Goal: Task Accomplishment & Management: Manage account settings

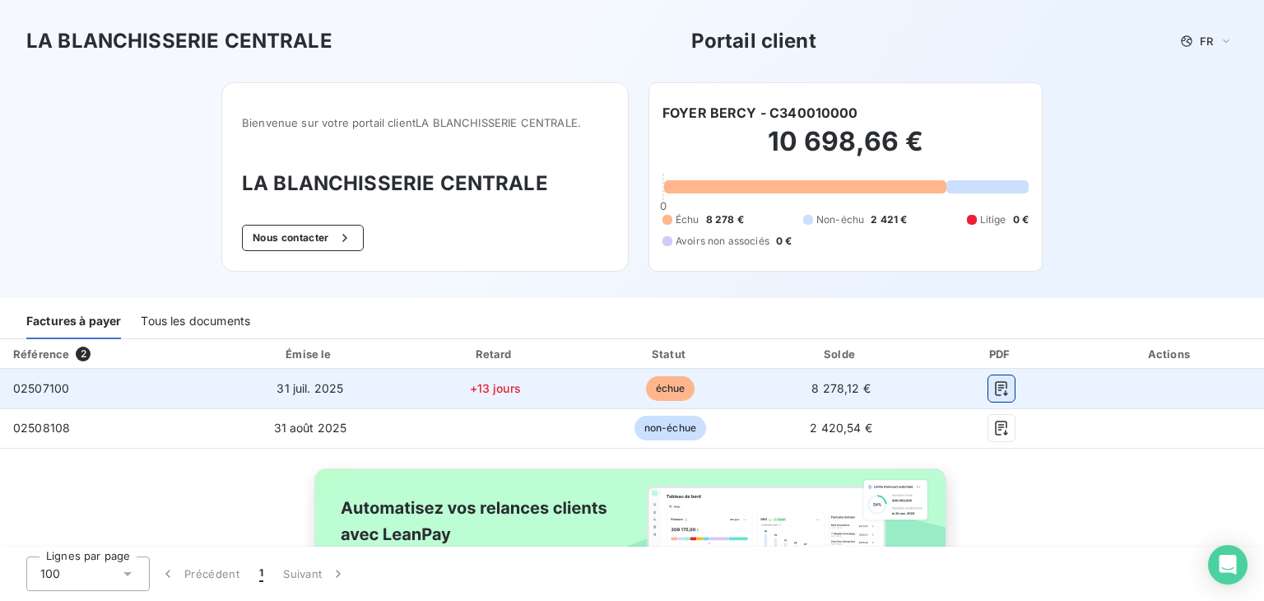
click at [995, 389] on icon "button" at bounding box center [1001, 388] width 16 height 16
click at [1148, 383] on td at bounding box center [1170, 388] width 187 height 39
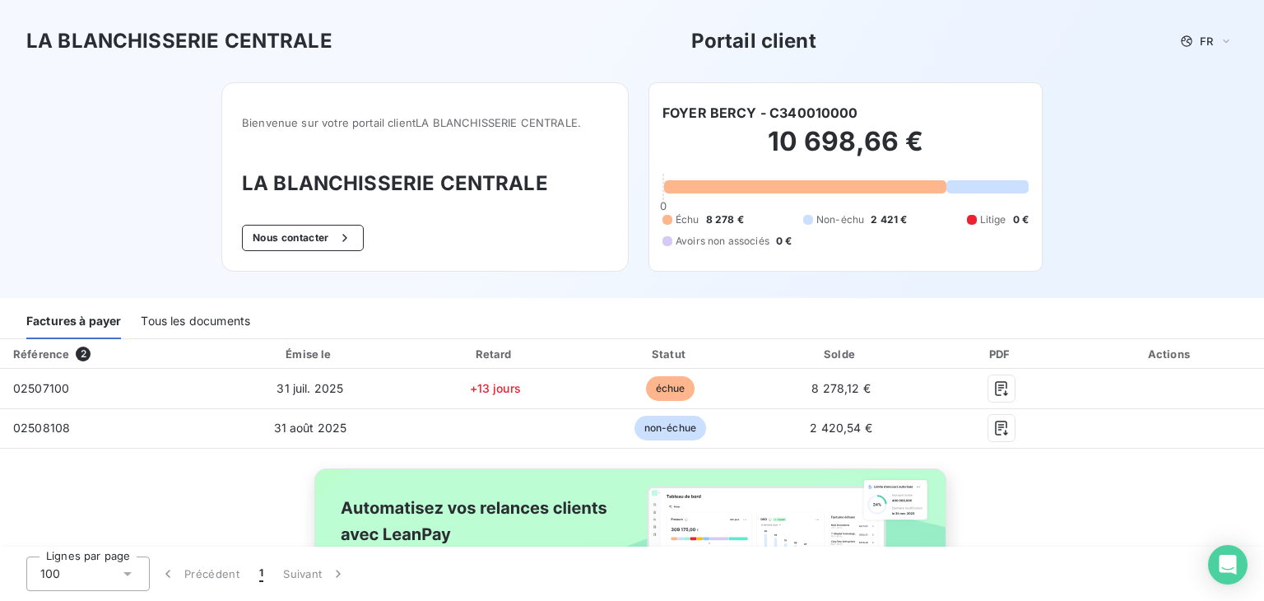
click at [1153, 359] on div "Actions" at bounding box center [1170, 354] width 180 height 16
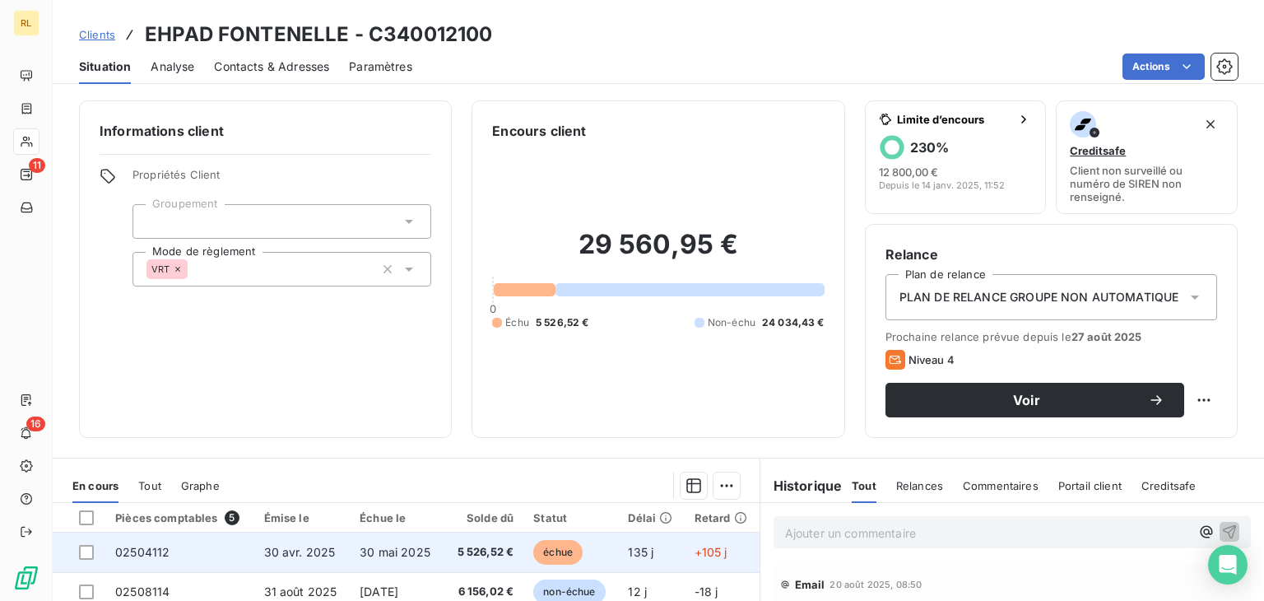
click at [317, 550] on span "30 avr. 2025" at bounding box center [300, 552] width 72 height 14
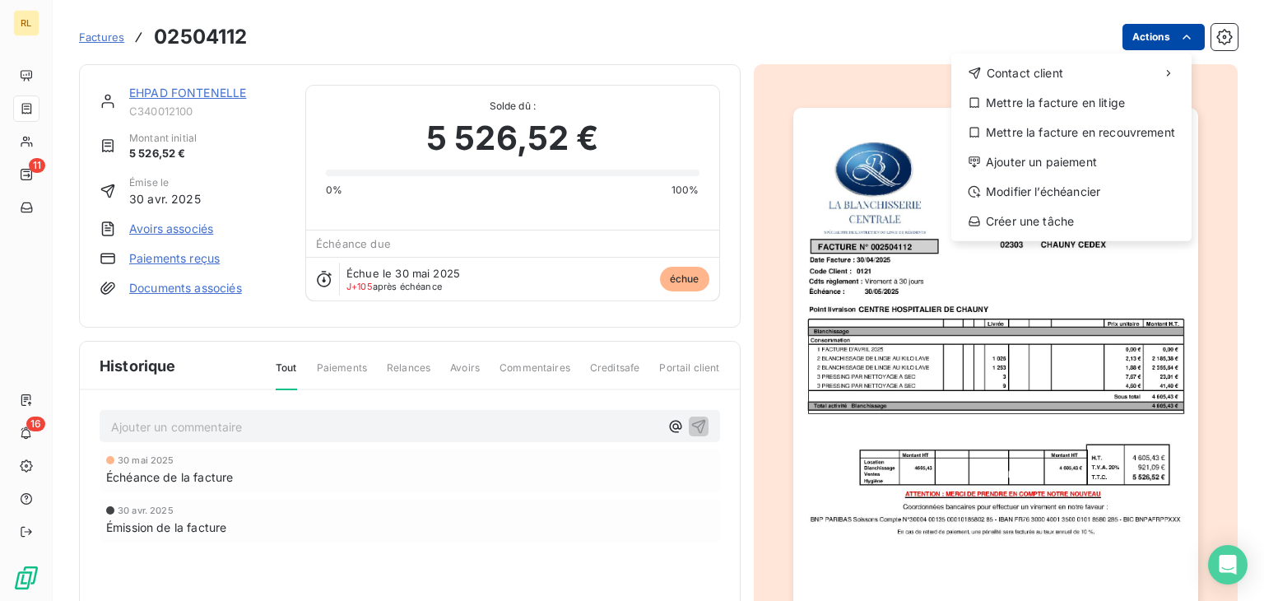
click at [1143, 45] on html "RL 11 16 Factures 02504112 Actions Contact client Mettre la facture en litige M…" at bounding box center [632, 300] width 1264 height 601
click at [1102, 95] on div "Mettre la facture en litige" at bounding box center [1071, 103] width 227 height 26
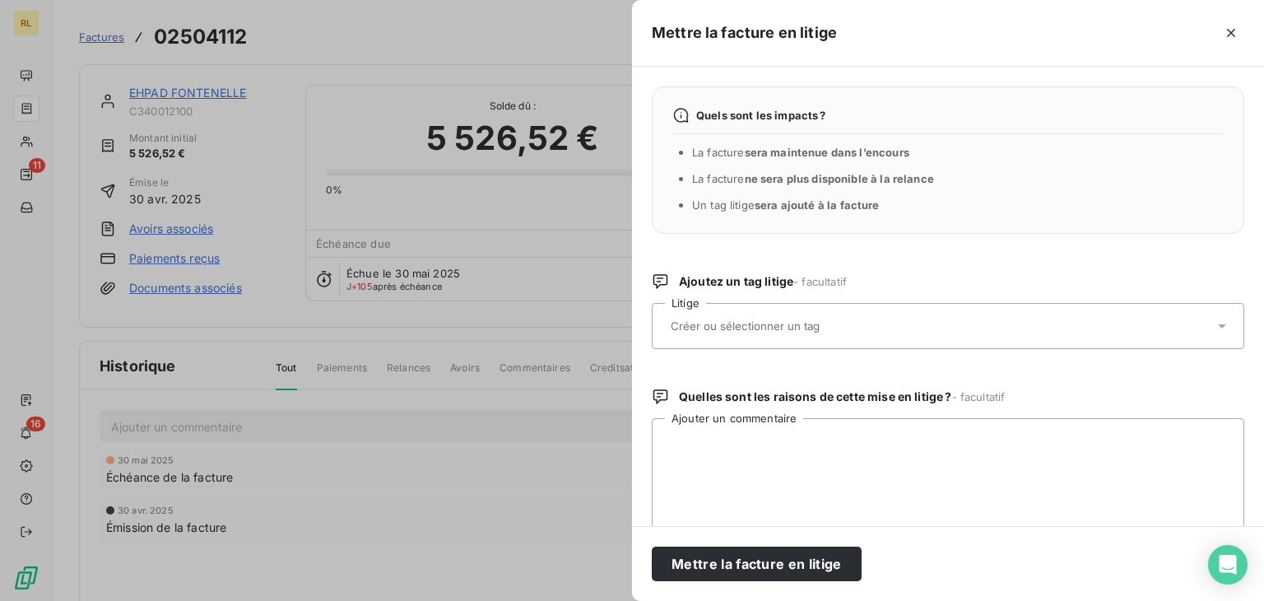
click at [803, 330] on input "text" at bounding box center [788, 325] width 239 height 15
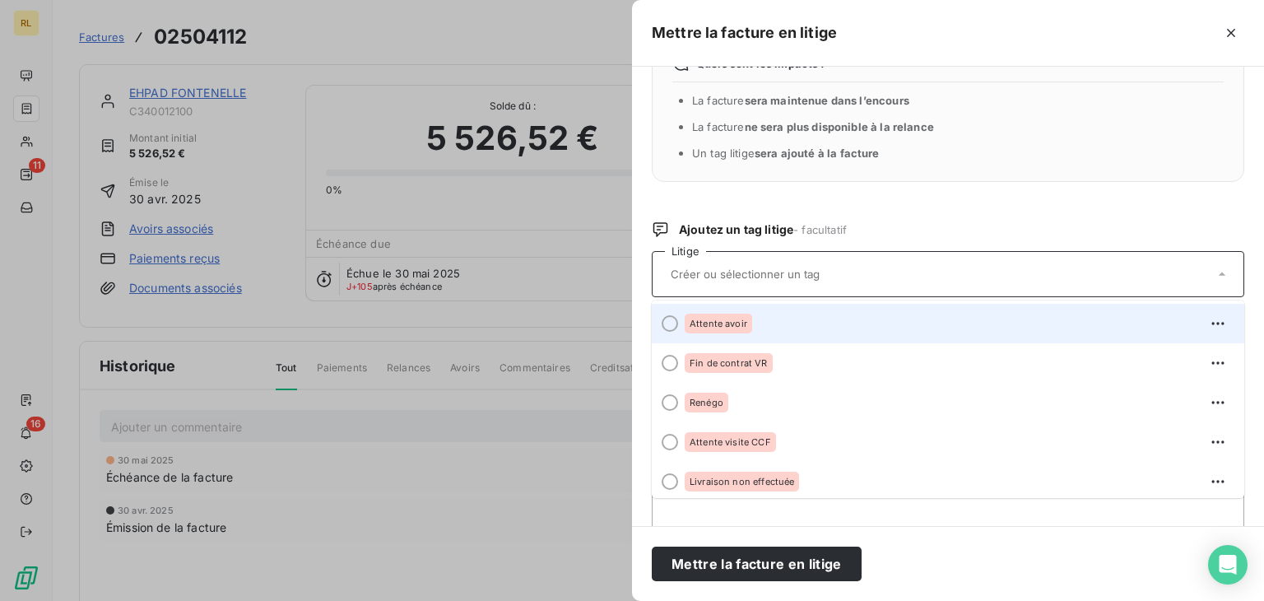
click at [690, 327] on span "Attente avoir" at bounding box center [718, 323] width 58 height 10
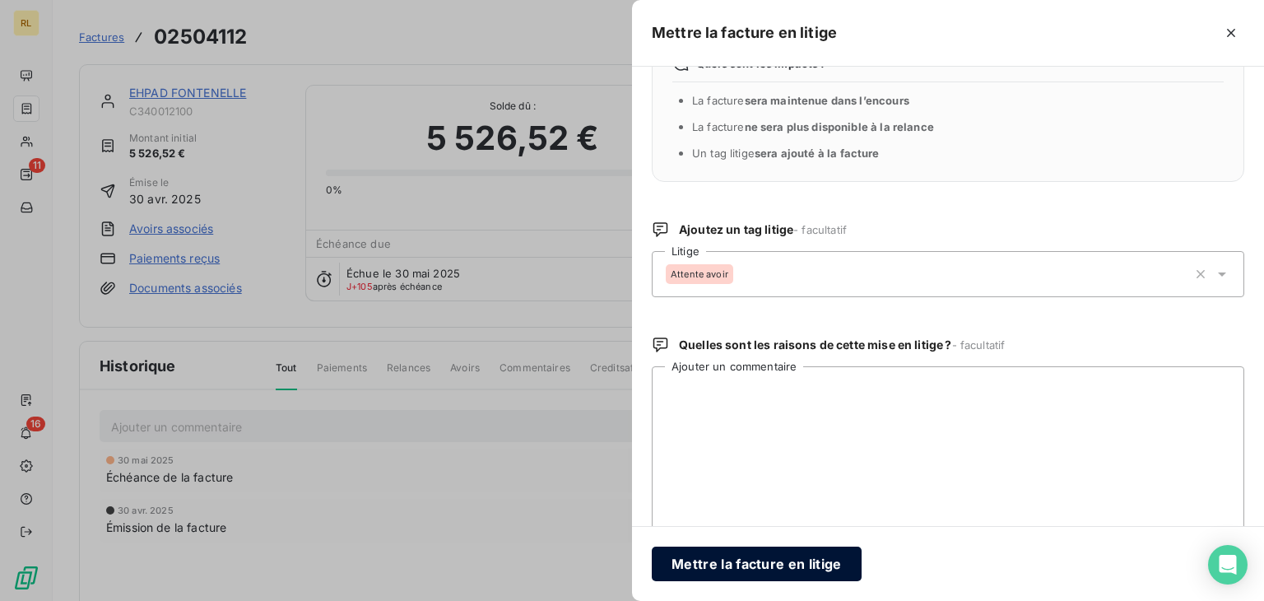
click at [744, 564] on button "Mettre la facture en litige" at bounding box center [757, 563] width 210 height 35
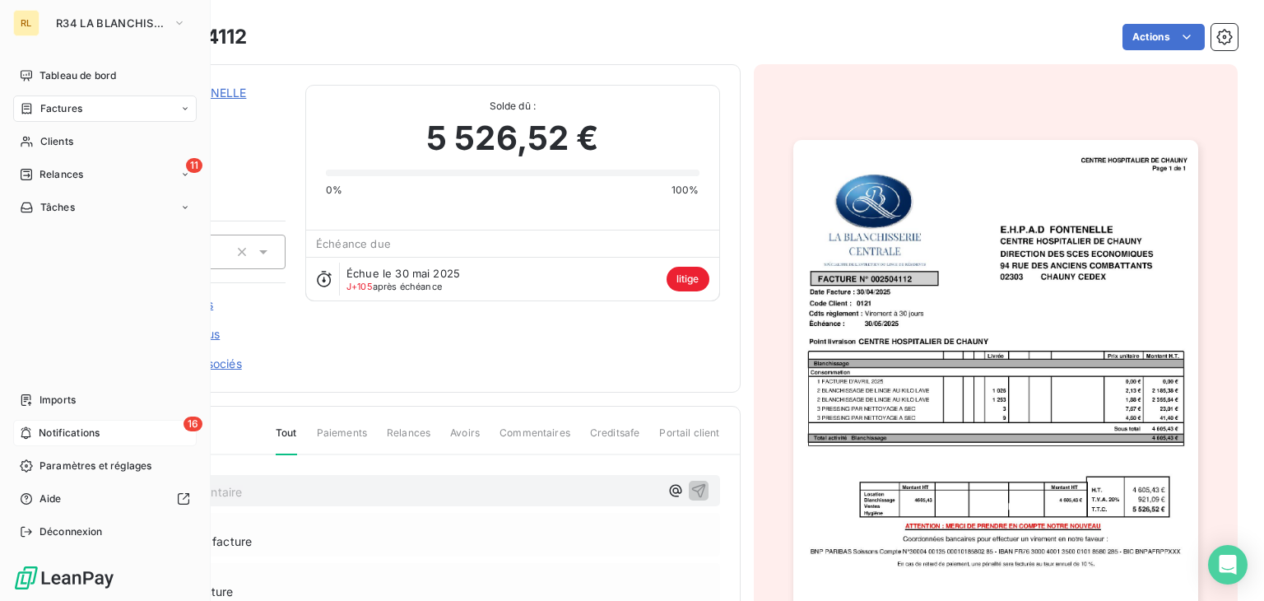
click at [46, 428] on span "Notifications" at bounding box center [69, 432] width 61 height 15
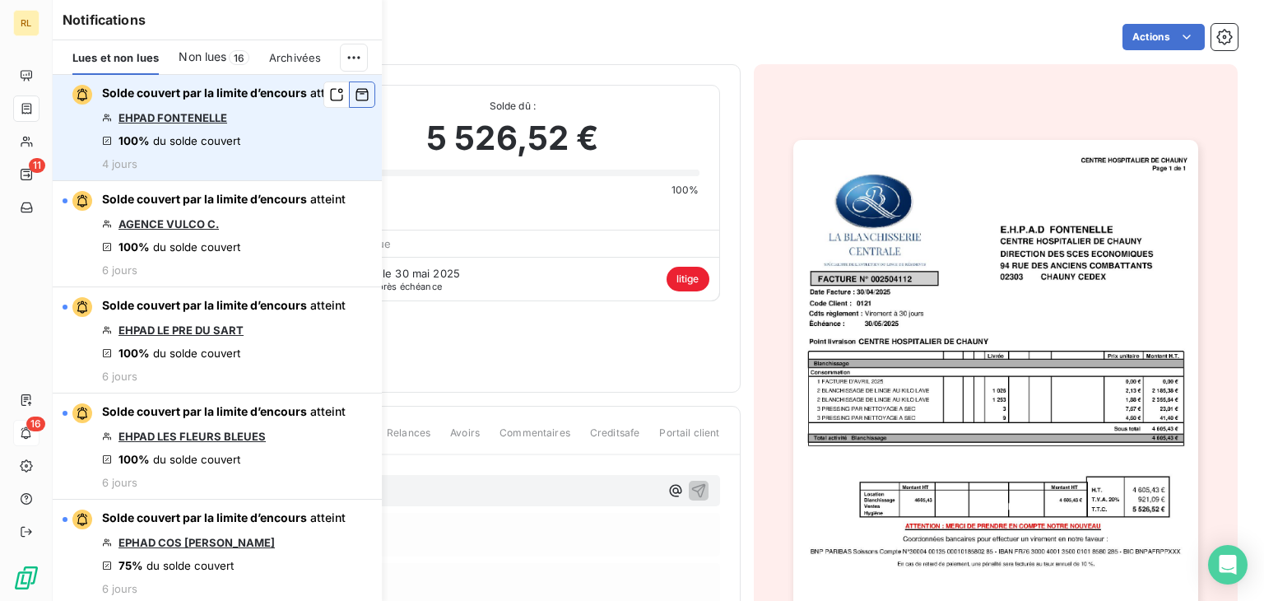
click at [355, 101] on icon "button" at bounding box center [362, 94] width 15 height 16
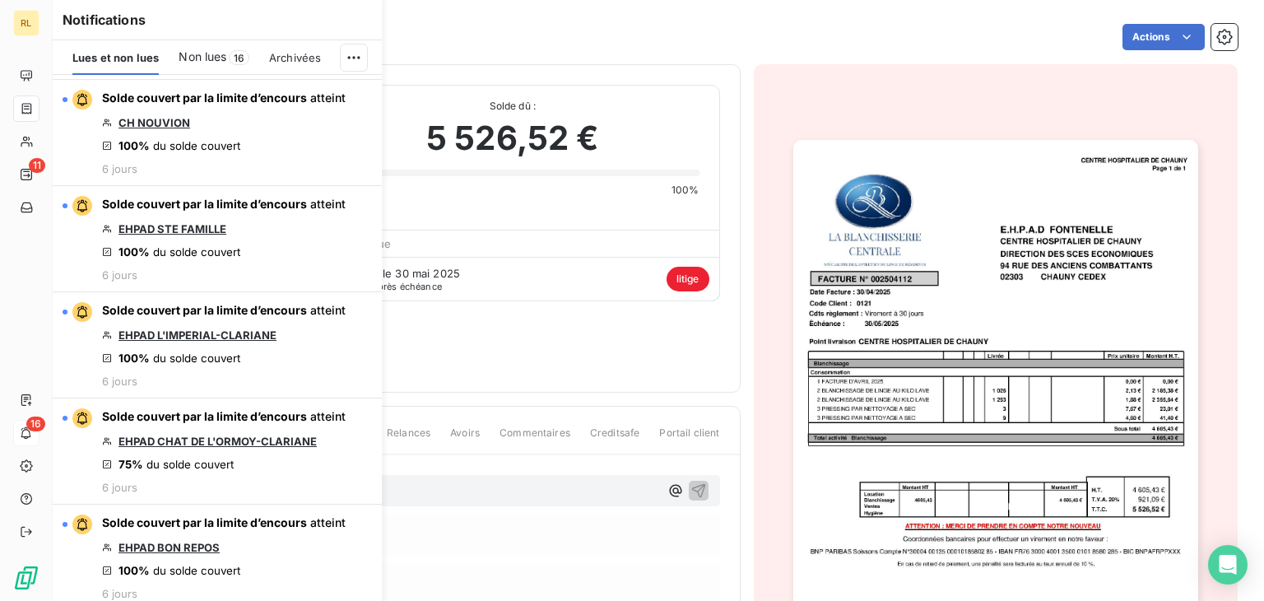
scroll to position [877, 0]
